Goal: Transaction & Acquisition: Purchase product/service

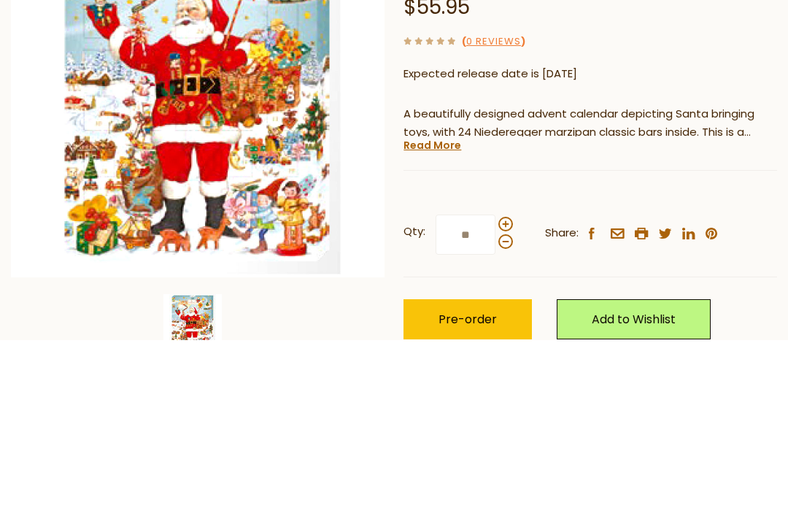
scroll to position [301, 0]
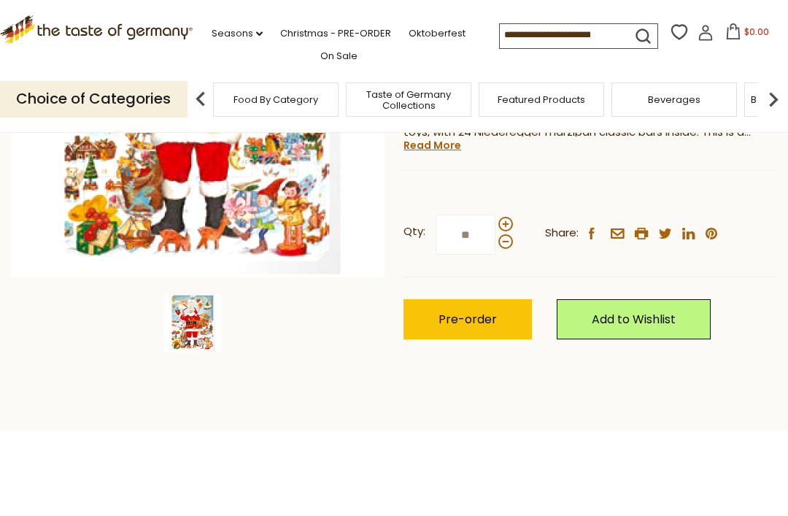
type input "**"
click at [205, 316] on img at bounding box center [192, 323] width 58 height 58
click at [210, 332] on img at bounding box center [192, 323] width 58 height 58
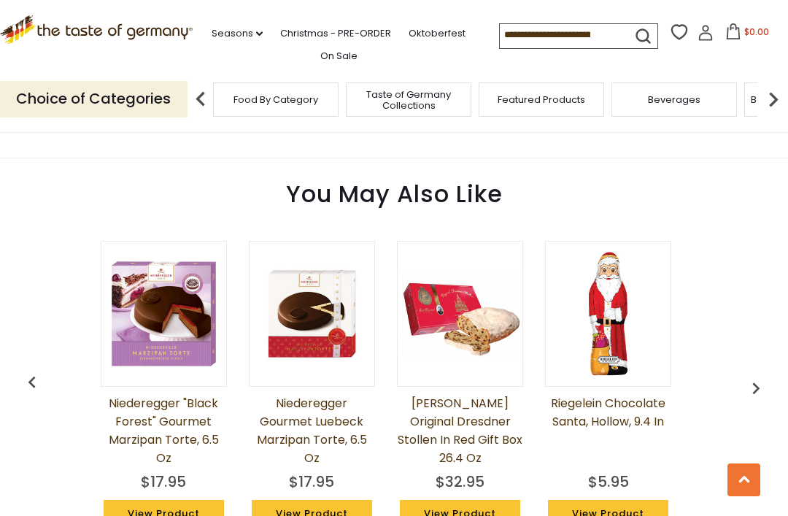
scroll to position [0, 0]
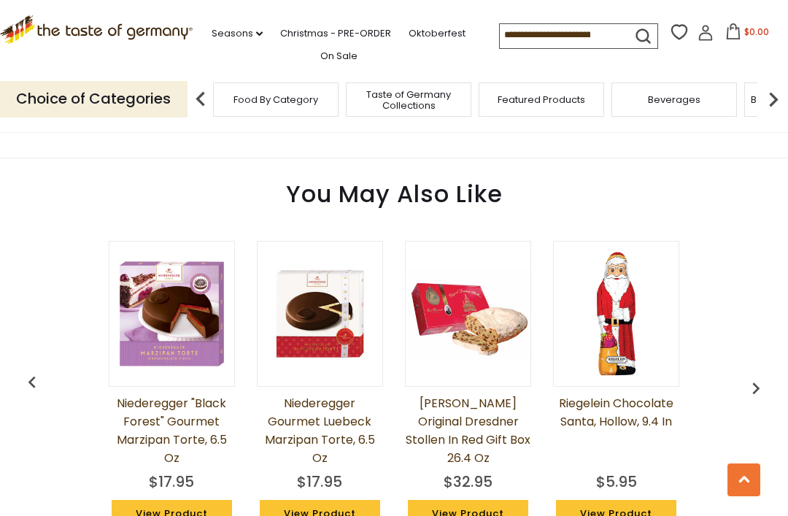
click at [758, 378] on img "button" at bounding box center [755, 387] width 23 height 23
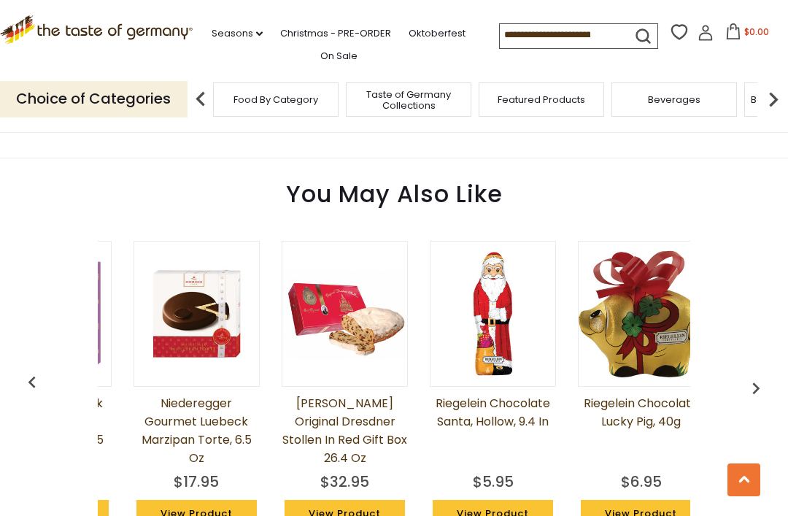
scroll to position [0, 148]
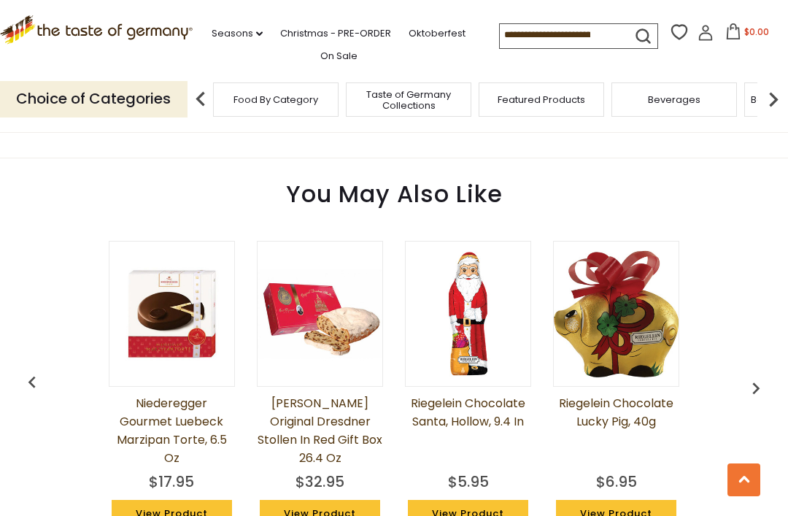
click at [760, 388] on img "button" at bounding box center [755, 387] width 23 height 23
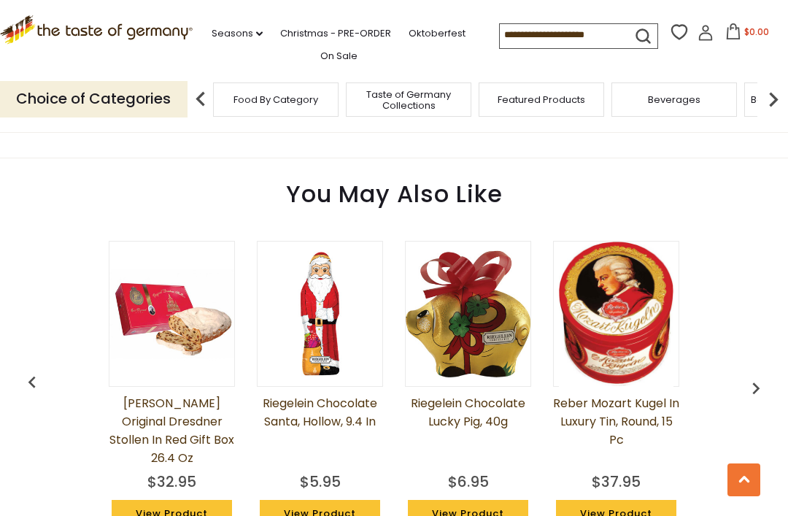
click at [759, 376] on img "button" at bounding box center [755, 387] width 23 height 23
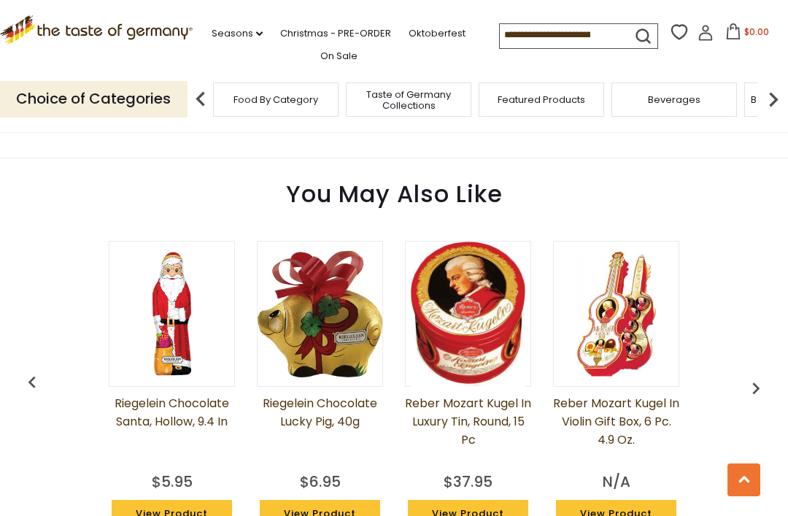
click at [762, 376] on img "button" at bounding box center [755, 387] width 23 height 23
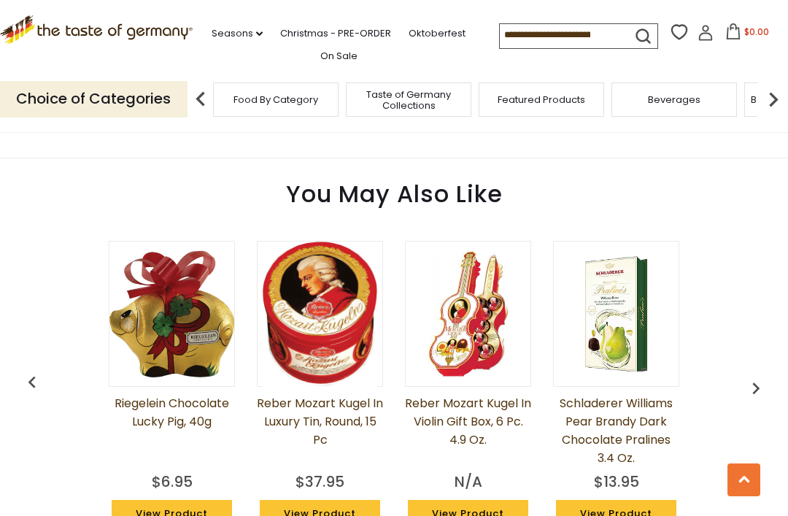
click at [760, 376] on img "button" at bounding box center [755, 387] width 23 height 23
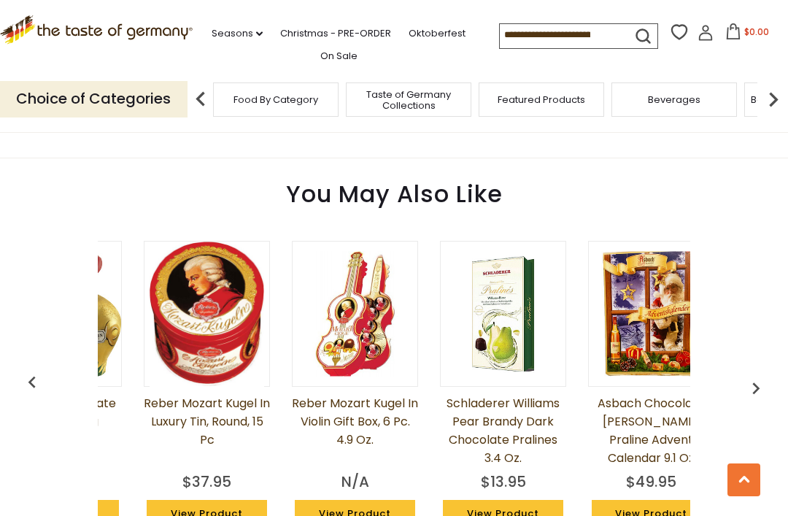
scroll to position [0, 741]
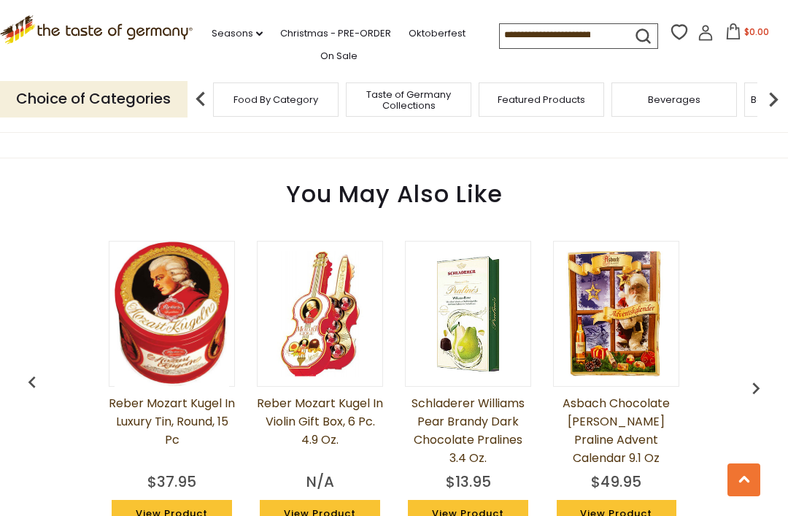
click at [763, 379] on img "button" at bounding box center [755, 387] width 23 height 23
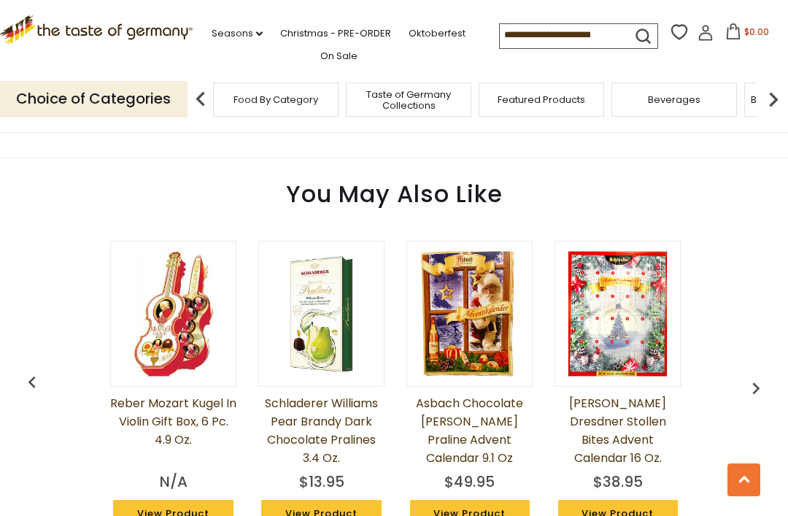
scroll to position [0, 889]
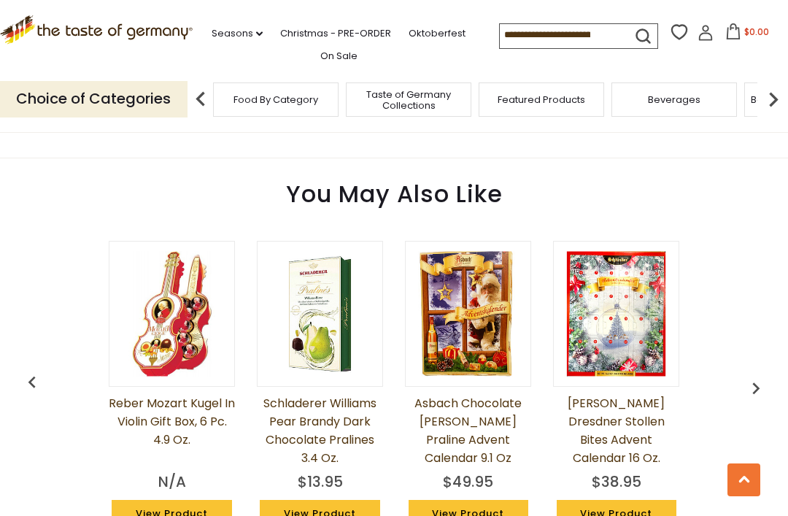
click at [754, 379] on img "button" at bounding box center [755, 387] width 23 height 23
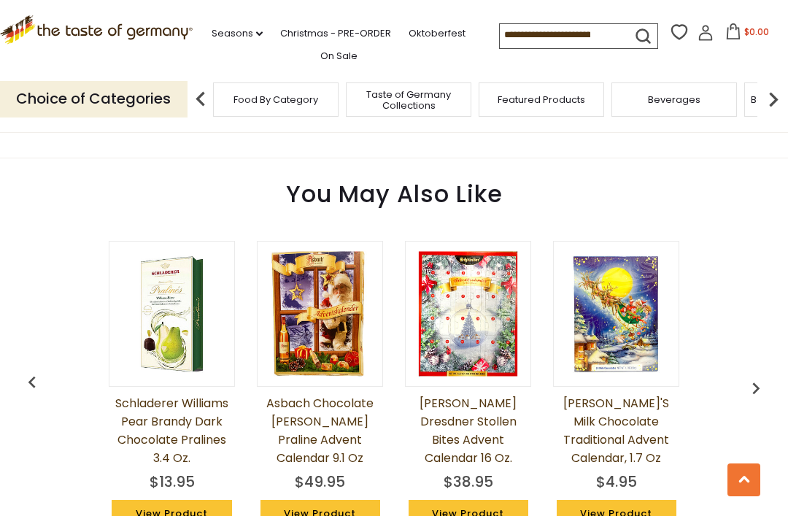
click at [765, 384] on img "button" at bounding box center [755, 387] width 23 height 23
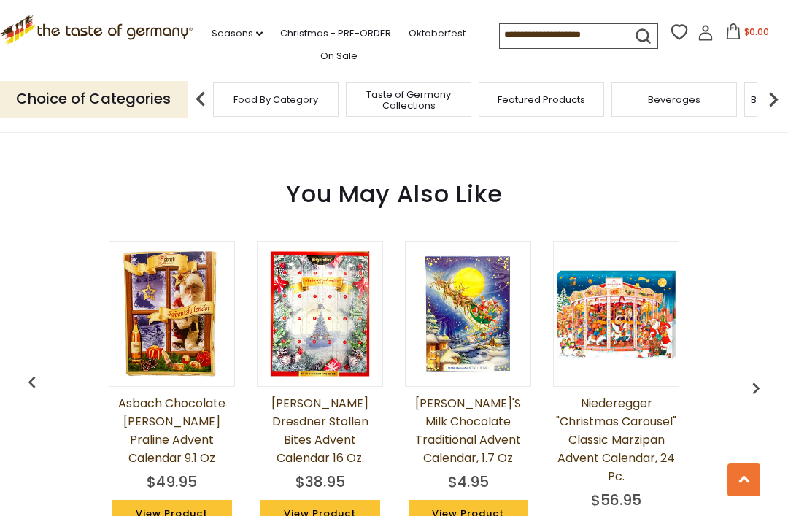
click at [763, 376] on img "button" at bounding box center [755, 387] width 23 height 23
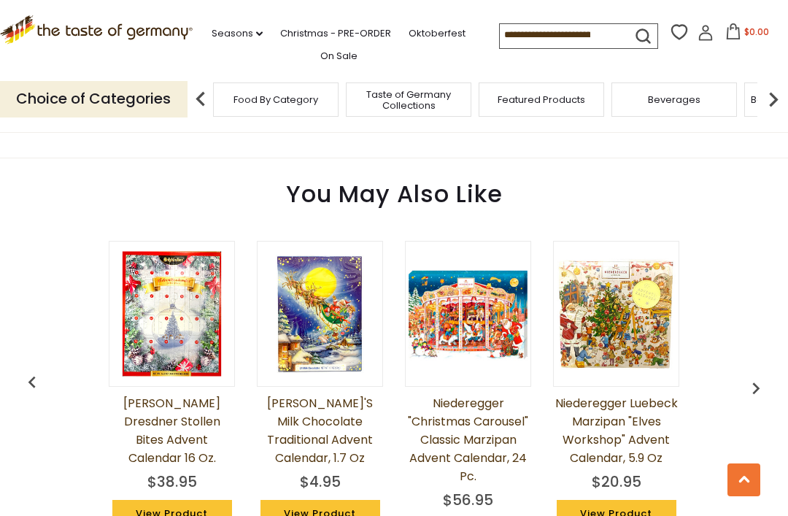
click at [479, 335] on img at bounding box center [468, 314] width 125 height 125
